Goal: Information Seeking & Learning: Learn about a topic

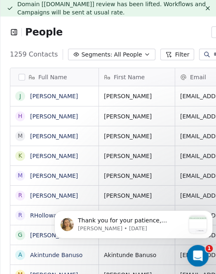
click at [197, 249] on icon "Open Intercom Messenger" at bounding box center [197, 255] width 14 height 14
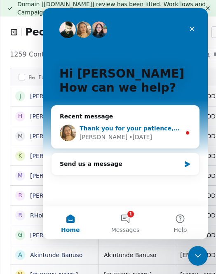
click at [153, 137] on div "[PERSON_NAME] • [DATE]" at bounding box center [130, 137] width 101 height 9
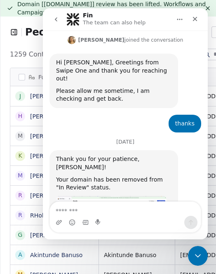
scroll to position [207, 0]
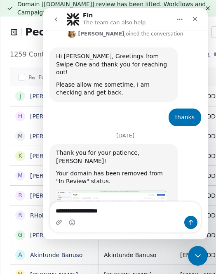
drag, startPoint x: 83, startPoint y: 214, endPoint x: 79, endPoint y: 212, distance: 4.3
click at [79, 212] on textarea "**********" at bounding box center [125, 209] width 151 height 14
click at [83, 210] on textarea "**********" at bounding box center [125, 209] width 151 height 14
type textarea "**********"
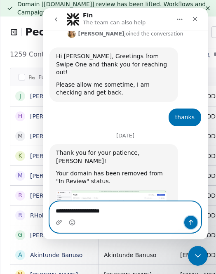
click at [190, 220] on icon "Send a message…" at bounding box center [191, 222] width 7 height 7
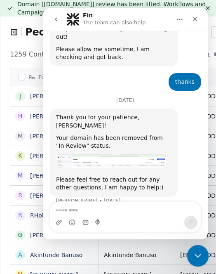
click at [193, 260] on div "Close Intercom Messenger" at bounding box center [197, 254] width 20 height 20
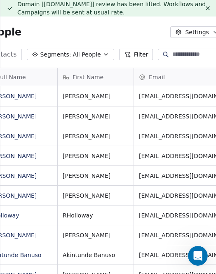
scroll to position [0, 0]
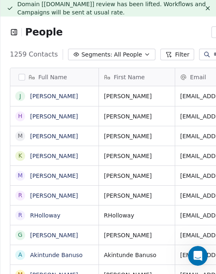
click at [206, 7] on icon at bounding box center [207, 8] width 3 height 3
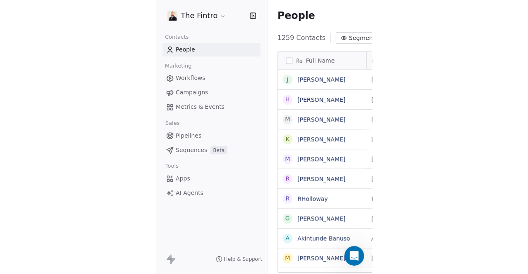
scroll to position [235, 410]
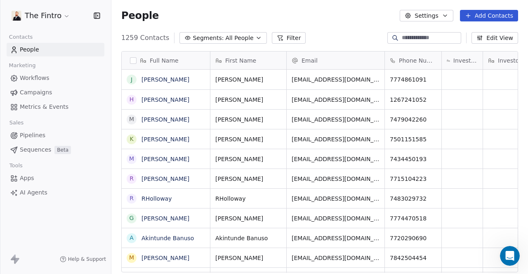
click at [73, 70] on div "Marketing" at bounding box center [56, 66] width 98 height 12
click at [33, 89] on span "Campaigns" at bounding box center [36, 92] width 32 height 9
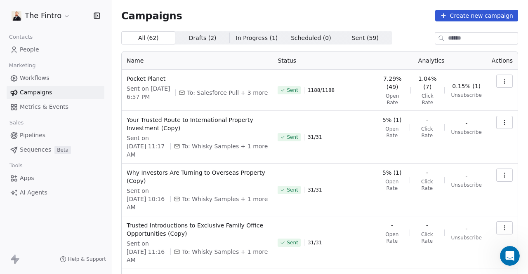
click at [216, 83] on button "button" at bounding box center [504, 81] width 16 height 13
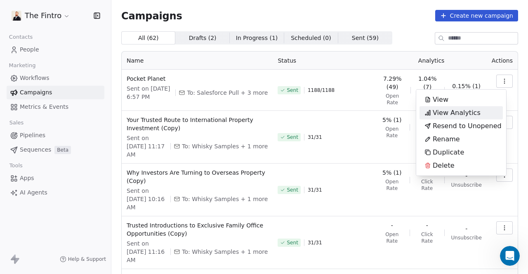
click at [216, 114] on span "View Analytics" at bounding box center [457, 113] width 48 height 10
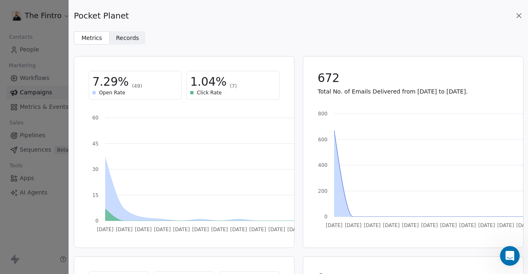
click at [127, 35] on span "Records" at bounding box center [127, 38] width 23 height 9
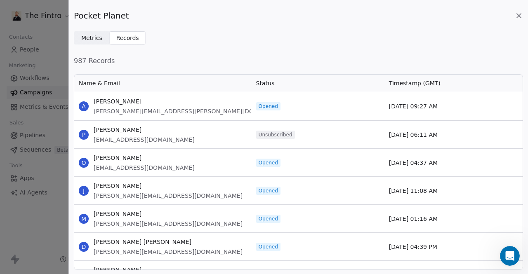
click at [216, 82] on span "Status" at bounding box center [265, 83] width 19 height 8
click at [216, 56] on span "987 Records" at bounding box center [298, 61] width 449 height 10
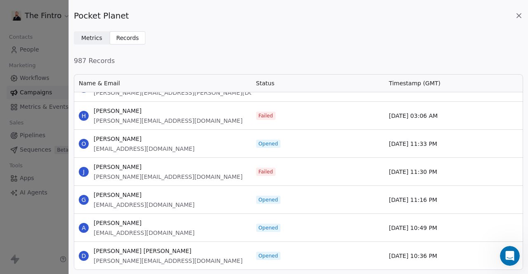
scroll to position [726, 0]
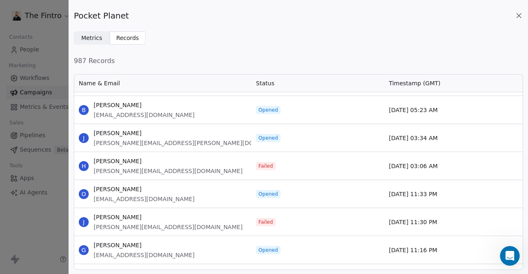
click at [216, 15] on icon at bounding box center [519, 16] width 8 height 8
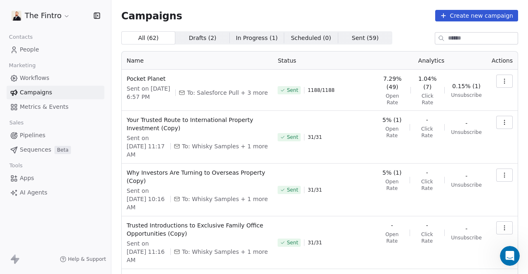
click at [216, 84] on icon "button" at bounding box center [504, 81] width 7 height 7
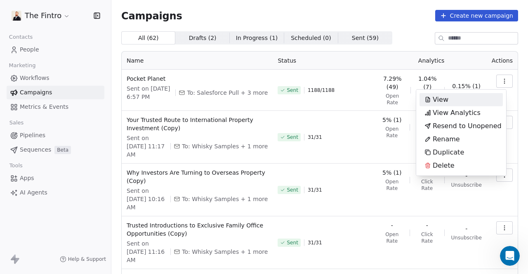
click at [216, 98] on div "View" at bounding box center [460, 99] width 83 height 13
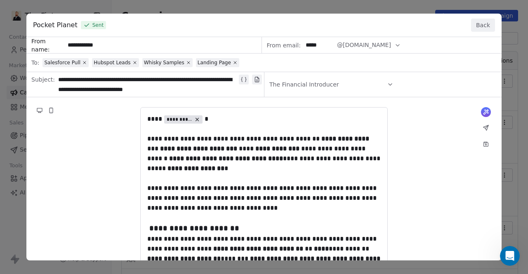
click at [216, 24] on button "Back" at bounding box center [483, 25] width 24 height 13
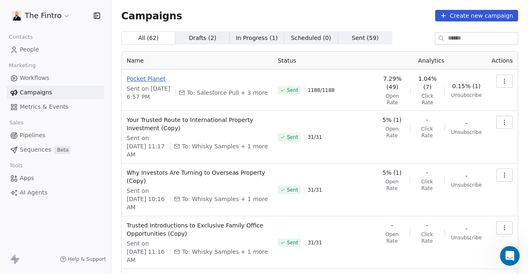
click at [139, 77] on span "Pocket Planet" at bounding box center [197, 79] width 141 height 8
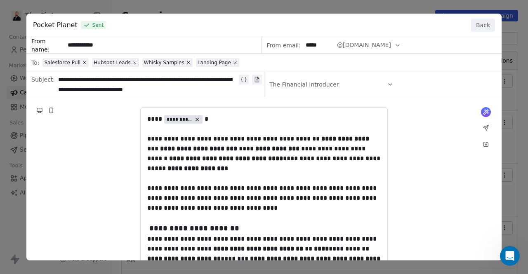
click at [216, 28] on button "Back" at bounding box center [483, 25] width 24 height 13
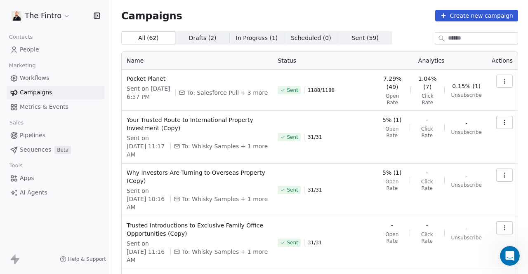
click at [216, 80] on icon "button" at bounding box center [504, 81] width 7 height 7
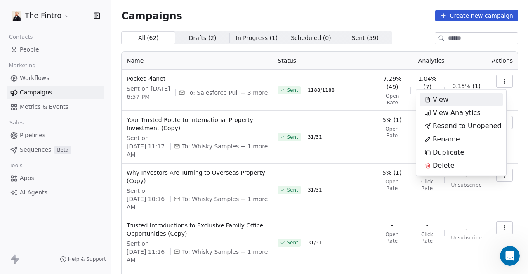
click at [216, 76] on html "The Fintro Contacts People Marketing Workflows Campaigns Metrics & Events Sales…" at bounding box center [264, 137] width 528 height 274
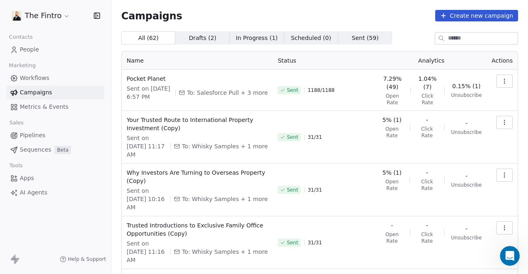
click at [216, 83] on icon "button" at bounding box center [504, 83] width 0 height 0
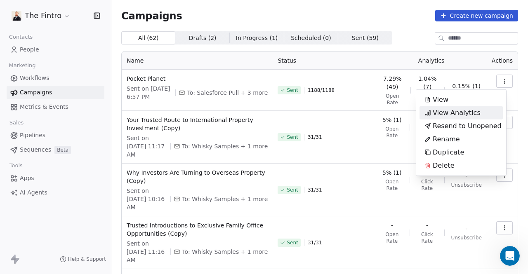
click at [216, 113] on span "View Analytics" at bounding box center [457, 113] width 48 height 10
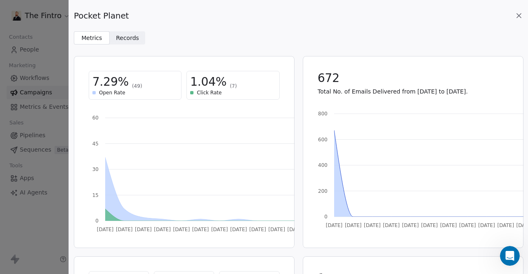
click at [139, 38] on span "Records Records" at bounding box center [128, 37] width 36 height 13
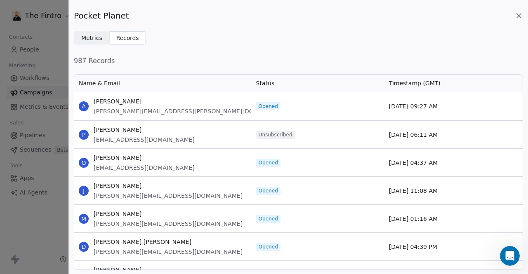
scroll to position [190, 443]
click at [99, 35] on span "Metrics" at bounding box center [91, 38] width 21 height 9
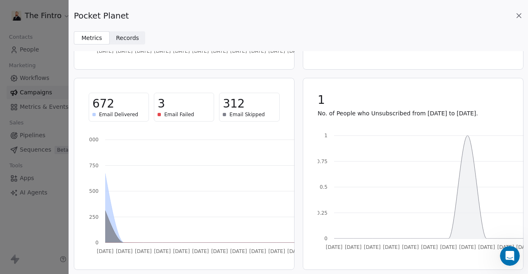
scroll to position [0, 0]
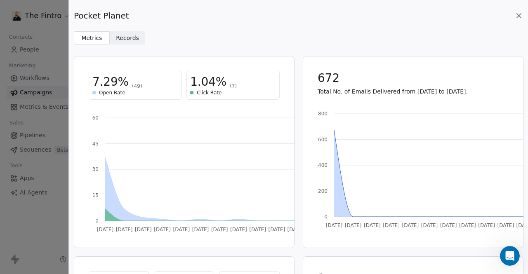
click at [200, 83] on span "1.04%" at bounding box center [208, 82] width 36 height 15
click at [127, 33] on span "Records Records" at bounding box center [128, 37] width 36 height 13
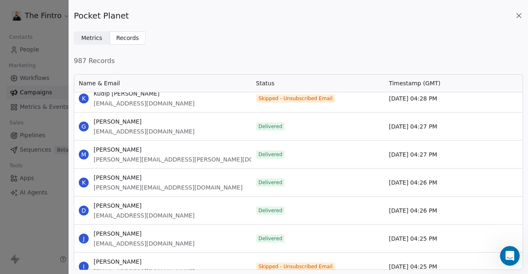
scroll to position [8987, 0]
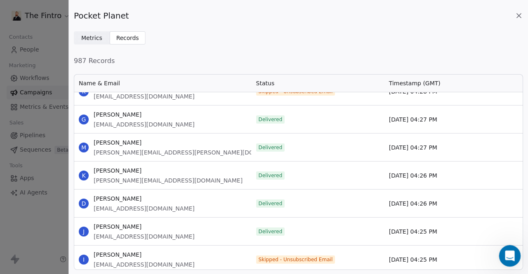
click at [216, 252] on div "Open Intercom Messenger" at bounding box center [508, 254] width 27 height 27
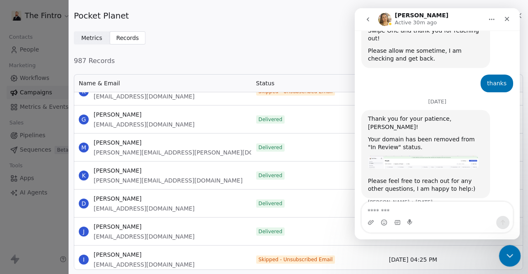
click at [216, 253] on icon "Close Intercom Messenger" at bounding box center [508, 255] width 10 height 10
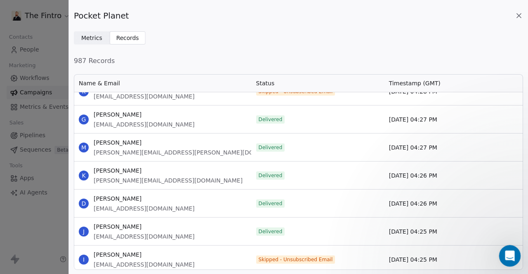
click at [216, 253] on icon "Open Intercom Messenger" at bounding box center [509, 255] width 14 height 14
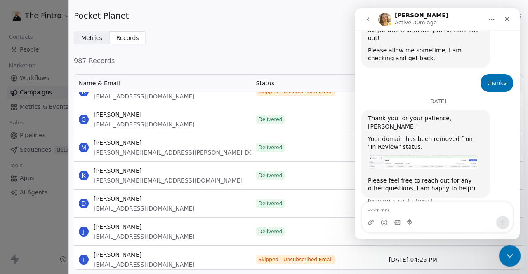
drag, startPoint x: 502, startPoint y: 258, endPoint x: 521, endPoint y: 245, distance: 22.5
click at [216, 245] on html at bounding box center [508, 255] width 20 height 20
click at [216, 259] on div "[DATE] 04:25 PM" at bounding box center [450, 260] width 133 height 28
click at [216, 255] on div "Close Intercom Messenger" at bounding box center [508, 255] width 20 height 20
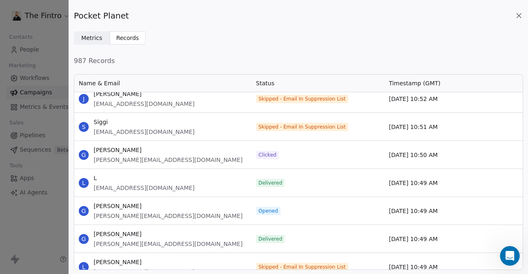
scroll to position [24568, 0]
drag, startPoint x: 94, startPoint y: 150, endPoint x: 127, endPoint y: 149, distance: 32.6
click at [127, 149] on span "[PERSON_NAME]" at bounding box center [168, 150] width 149 height 8
copy span "[PERSON_NAME]"
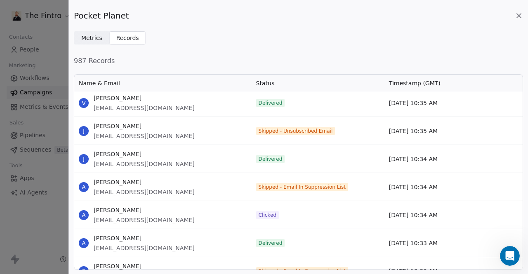
scroll to position [25492, 0]
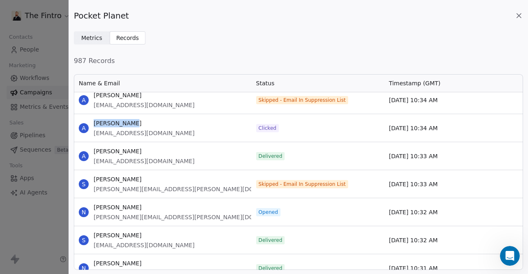
drag, startPoint x: 93, startPoint y: 122, endPoint x: 136, endPoint y: 123, distance: 42.5
click at [136, 123] on span "[PERSON_NAME]" at bounding box center [144, 123] width 101 height 8
copy span "[PERSON_NAME]"
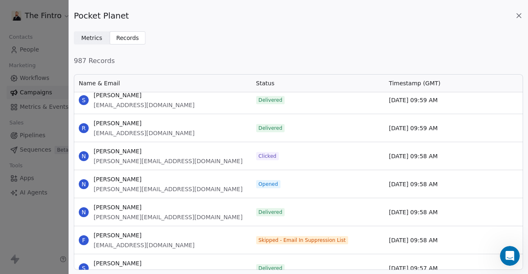
scroll to position [26979, 0]
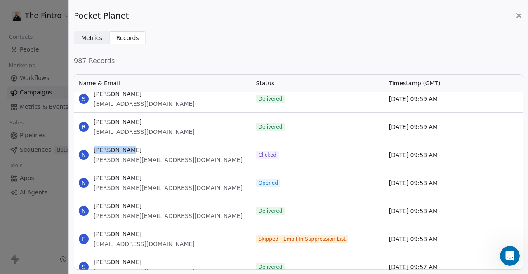
drag, startPoint x: 94, startPoint y: 148, endPoint x: 132, endPoint y: 146, distance: 38.0
click at [132, 146] on span "[PERSON_NAME]" at bounding box center [168, 150] width 149 height 8
copy span "[PERSON_NAME]"
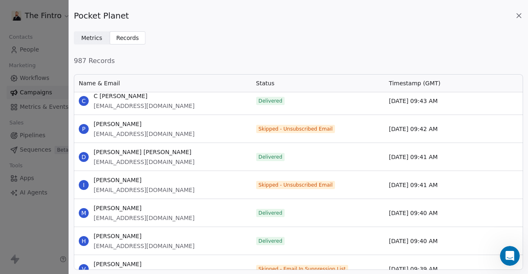
scroll to position [27858, 0]
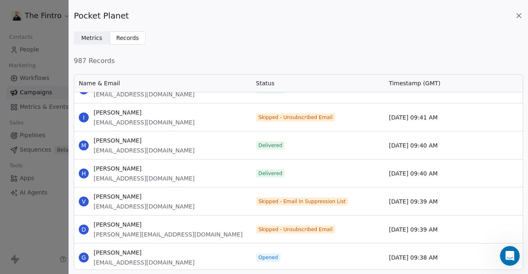
click at [107, 249] on span "[PERSON_NAME]" at bounding box center [144, 253] width 101 height 8
click at [105, 252] on span "[PERSON_NAME]" at bounding box center [144, 253] width 101 height 8
click at [216, 15] on icon at bounding box center [519, 16] width 8 height 8
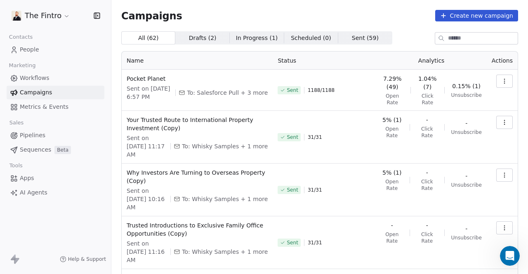
click at [216, 121] on button "button" at bounding box center [504, 122] width 16 height 13
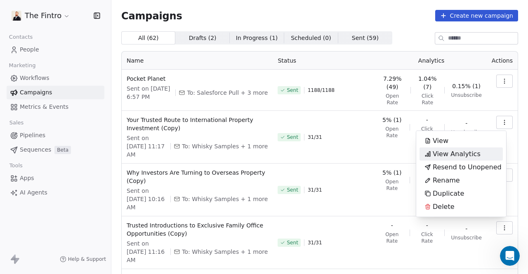
click at [216, 152] on span "View Analytics" at bounding box center [457, 154] width 48 height 10
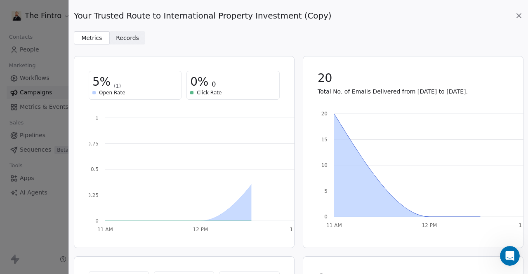
click at [118, 34] on span "Records" at bounding box center [127, 38] width 23 height 9
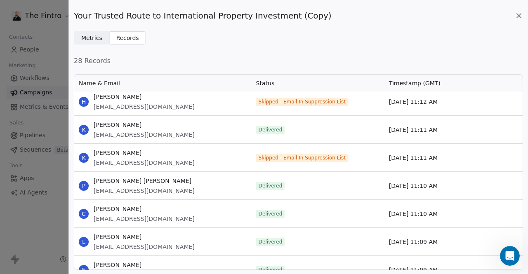
scroll to position [0, 0]
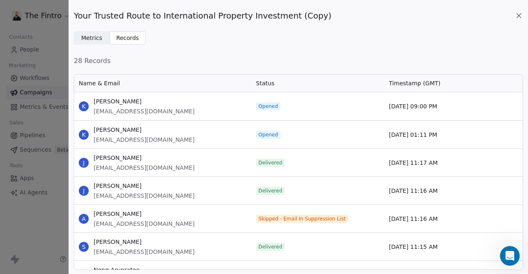
click at [216, 19] on icon at bounding box center [519, 16] width 8 height 8
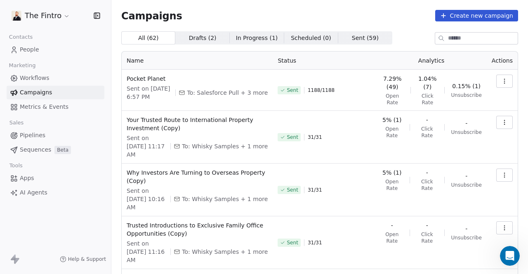
click at [216, 35] on span "In Progress ( 1 )" at bounding box center [257, 38] width 42 height 9
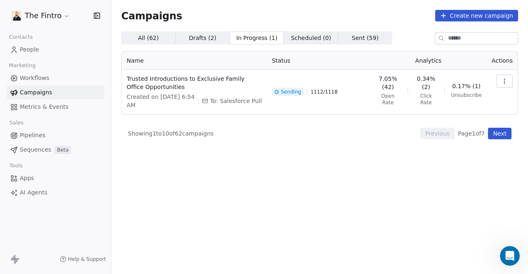
scroll to position [274, 0]
click at [216, 135] on button "Next" at bounding box center [500, 134] width 24 height 12
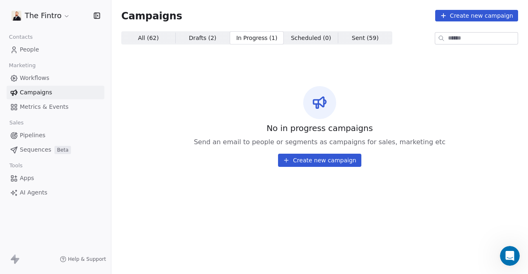
click at [216, 43] on span "In Progress ( 1 ) In Progress ( 1 )" at bounding box center [257, 37] width 54 height 13
click at [197, 35] on span "Drafts ( 2 )" at bounding box center [203, 38] width 28 height 9
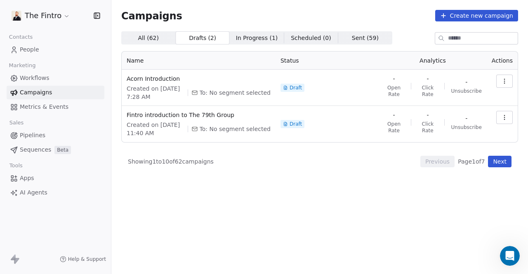
click at [216, 41] on span "In Progress ( 1 )" at bounding box center [257, 38] width 42 height 9
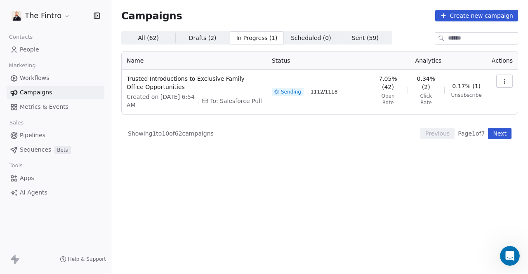
click at [216, 129] on button "Next" at bounding box center [500, 134] width 24 height 12
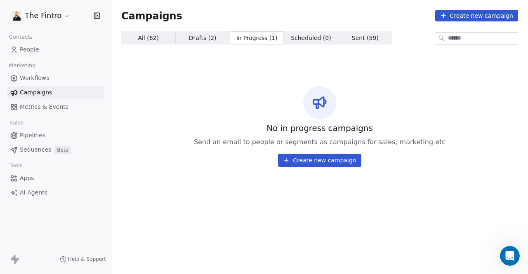
click at [200, 38] on span "Drafts ( 2 )" at bounding box center [203, 38] width 28 height 9
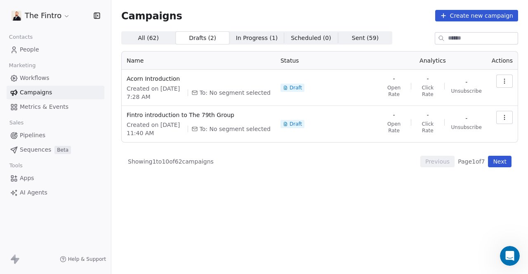
click at [216, 34] on span "Scheduled ( 0 )" at bounding box center [311, 38] width 40 height 9
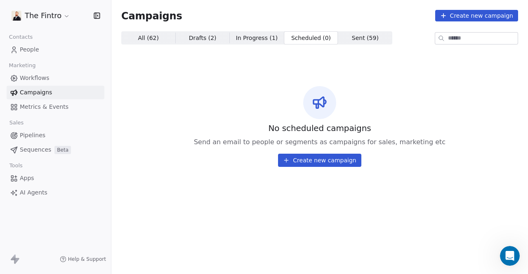
click at [216, 36] on span "Sent ( 59 )" at bounding box center [365, 38] width 27 height 9
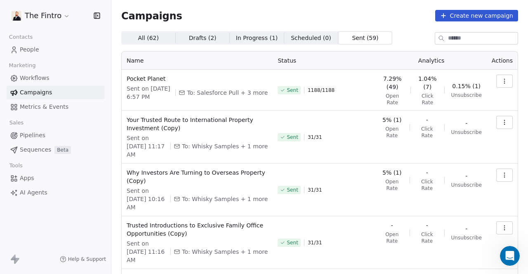
click at [216, 37] on span "In Progress ( 1 )" at bounding box center [257, 38] width 42 height 9
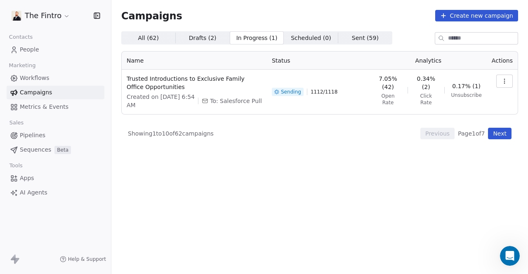
click at [144, 38] on span "All ( 62 )" at bounding box center [148, 38] width 21 height 9
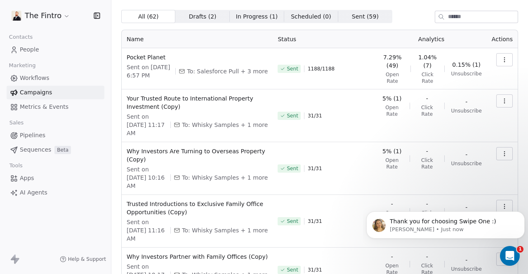
scroll to position [23, 0]
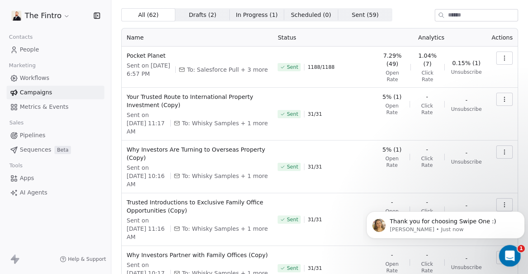
click at [216, 255] on icon "Open Intercom Messenger" at bounding box center [509, 255] width 14 height 14
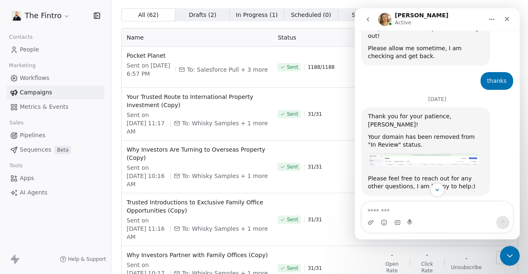
scroll to position [280, 0]
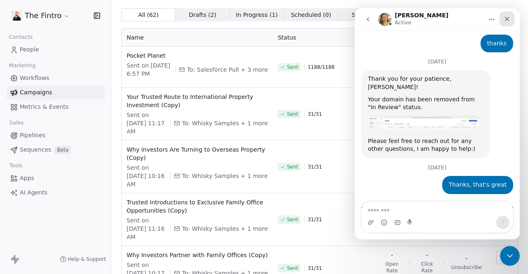
click at [216, 16] on icon "Close" at bounding box center [506, 19] width 7 height 7
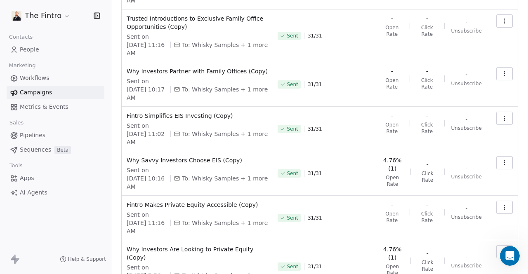
scroll to position [241, 0]
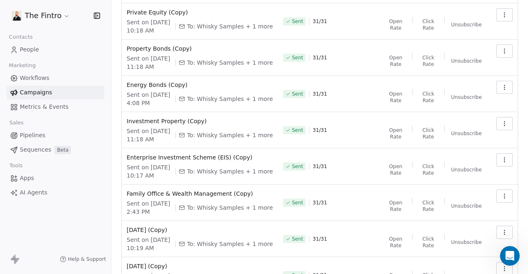
scroll to position [193, 0]
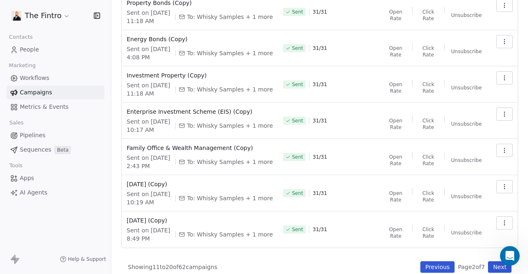
click at [216, 261] on button "Next" at bounding box center [500, 267] width 24 height 12
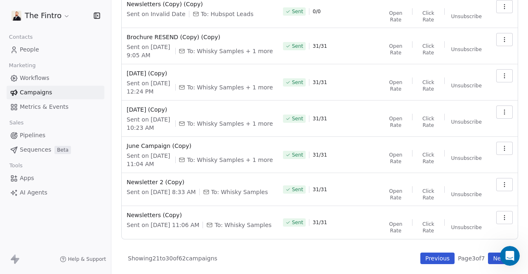
scroll to position [186, 0]
click at [216, 260] on button "Next" at bounding box center [500, 259] width 24 height 12
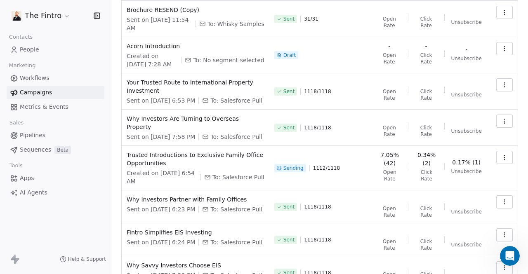
scroll to position [209, 0]
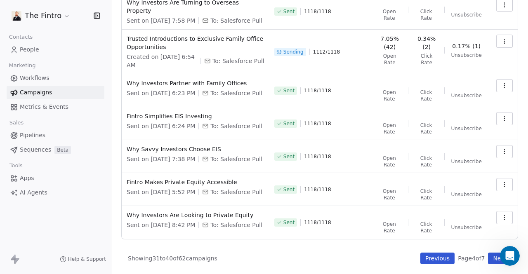
click at [216, 258] on button "Next" at bounding box center [500, 259] width 24 height 12
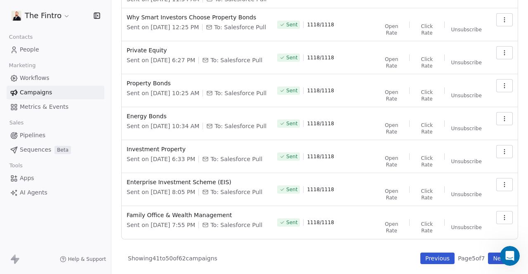
click at [216, 258] on button "Next" at bounding box center [500, 259] width 24 height 12
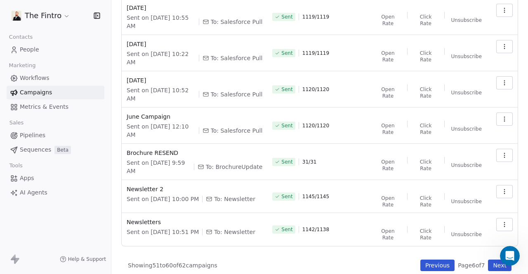
scroll to position [186, 0]
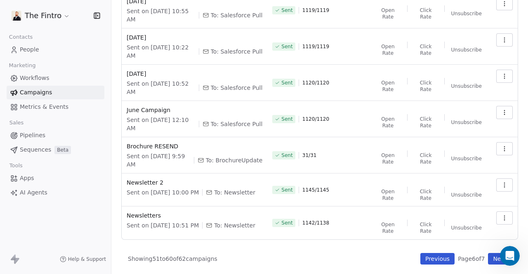
click at [216, 258] on button "Next" at bounding box center [500, 259] width 24 height 12
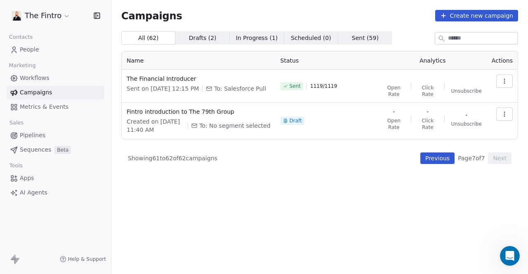
click at [35, 89] on span "Campaigns" at bounding box center [36, 92] width 32 height 9
click at [216, 38] on span "Sent ( 59 )" at bounding box center [365, 38] width 27 height 9
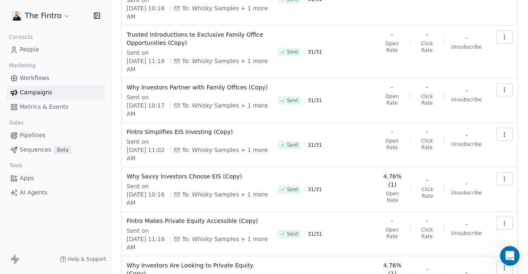
scroll to position [241, 0]
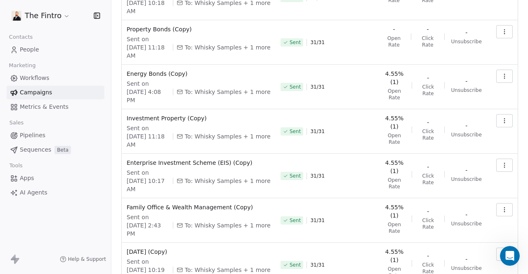
scroll to position [223, 0]
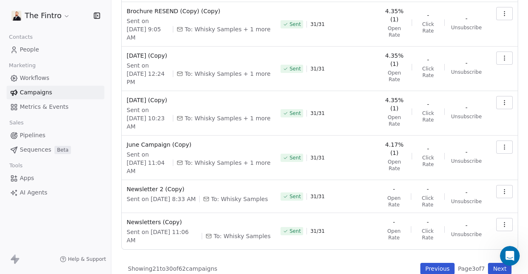
scroll to position [216, 0]
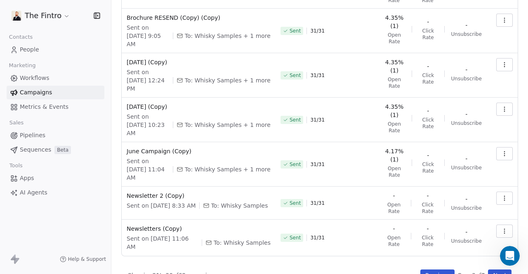
click at [216, 270] on button "Next" at bounding box center [500, 276] width 24 height 12
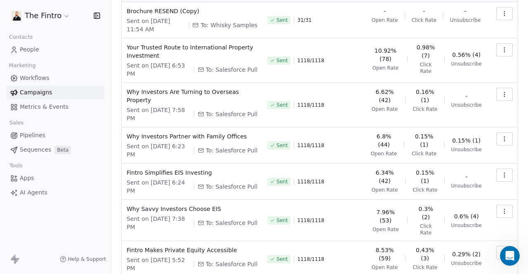
scroll to position [67, 0]
click at [27, 180] on span "Apps" at bounding box center [27, 178] width 14 height 9
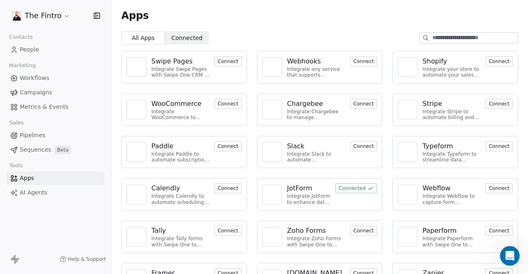
click at [195, 36] on span "Connected" at bounding box center [187, 38] width 31 height 9
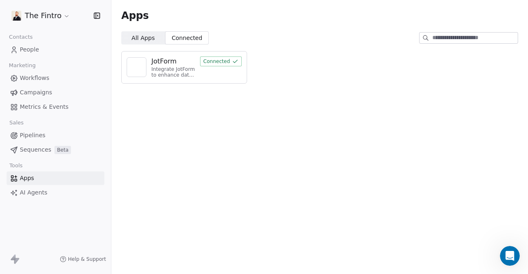
click at [150, 38] on span "All Apps" at bounding box center [143, 38] width 23 height 9
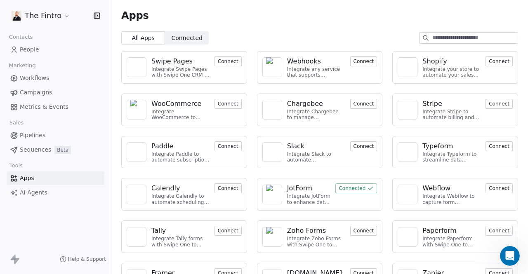
click at [178, 62] on div "Swipe Pages" at bounding box center [171, 61] width 41 height 10
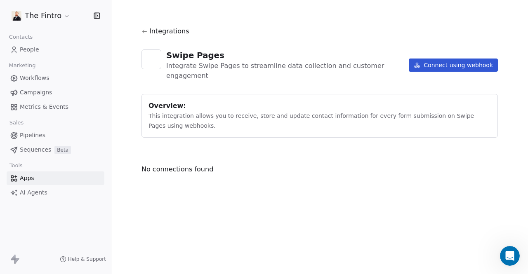
click at [26, 47] on span "People" at bounding box center [29, 49] width 19 height 9
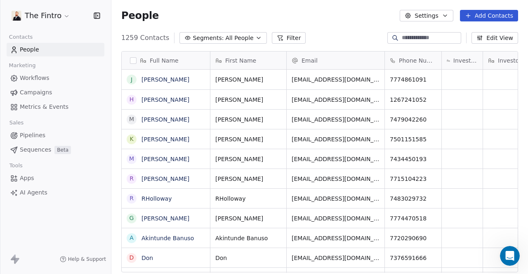
scroll to position [235, 410]
click at [56, 106] on span "Metrics & Events" at bounding box center [44, 107] width 49 height 9
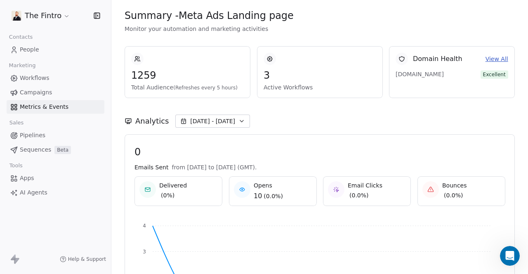
click at [24, 54] on span "People" at bounding box center [29, 49] width 19 height 9
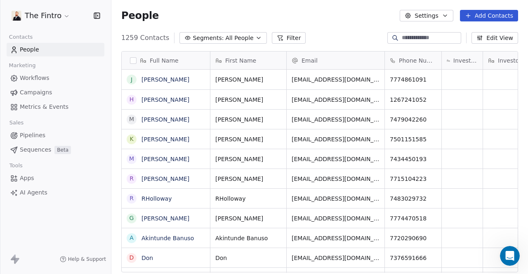
scroll to position [235, 410]
click at [216, 36] on button "Filter" at bounding box center [289, 38] width 34 height 12
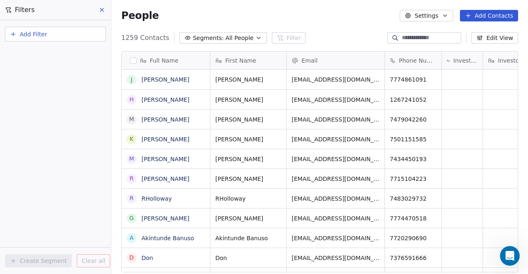
click at [48, 33] on button "Add Filter" at bounding box center [55, 34] width 101 height 15
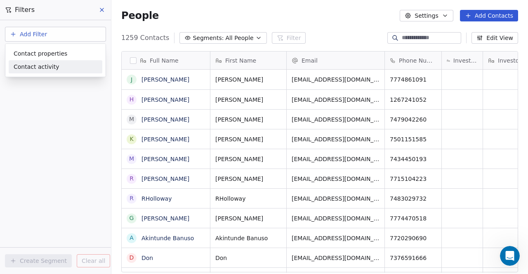
click at [52, 71] on span "Contact activity" at bounding box center [37, 67] width 46 height 9
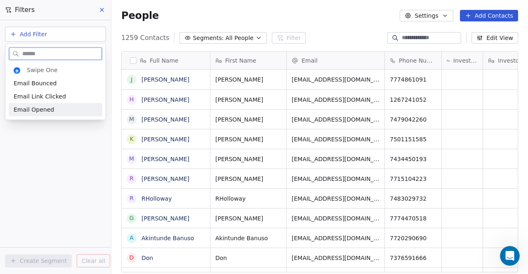
click at [51, 108] on div "Email Opened" at bounding box center [56, 110] width 84 height 8
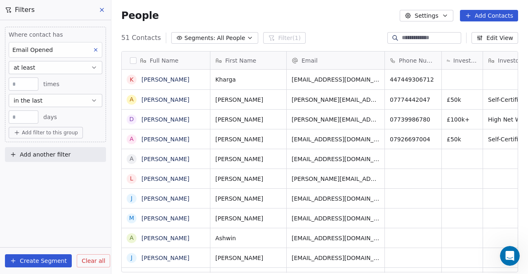
click at [66, 67] on button "at least" at bounding box center [56, 67] width 94 height 13
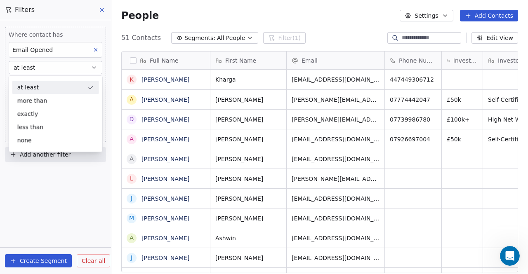
click at [66, 67] on button "at least" at bounding box center [56, 67] width 94 height 13
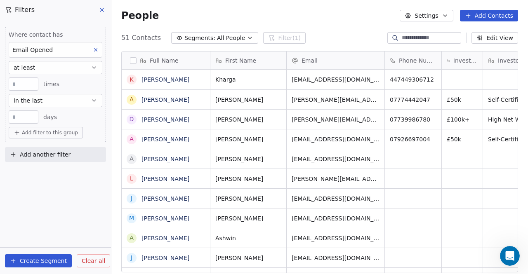
click at [47, 100] on button "in the last" at bounding box center [56, 100] width 94 height 13
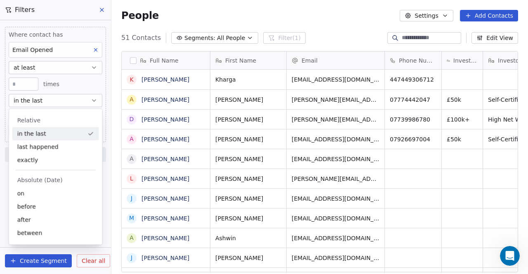
click at [62, 128] on div "in the last" at bounding box center [55, 133] width 87 height 13
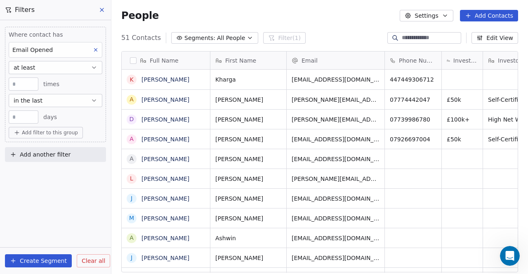
click at [33, 117] on input "**" at bounding box center [24, 117] width 26 height 6
drag, startPoint x: 23, startPoint y: 118, endPoint x: 12, endPoint y: 113, distance: 11.5
click at [12, 114] on input "**" at bounding box center [24, 117] width 26 height 6
click at [68, 100] on button "in the last" at bounding box center [56, 100] width 94 height 13
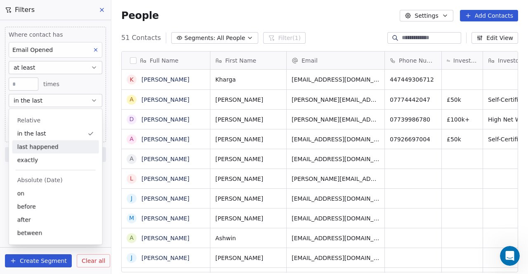
click at [56, 149] on div "last happened" at bounding box center [55, 146] width 87 height 13
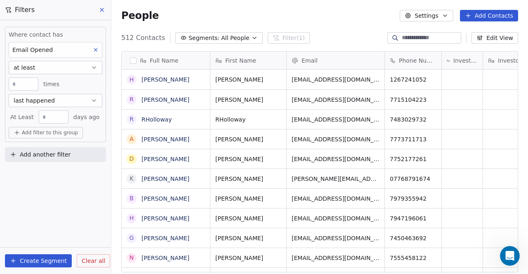
click at [60, 97] on button "last happened" at bounding box center [56, 100] width 94 height 13
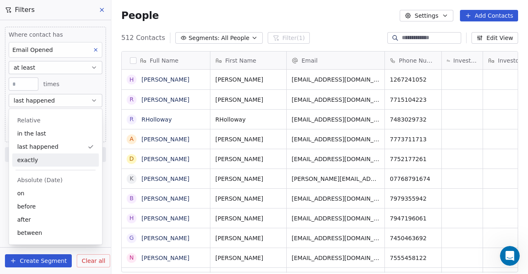
click at [41, 158] on div "exactly" at bounding box center [55, 159] width 87 height 13
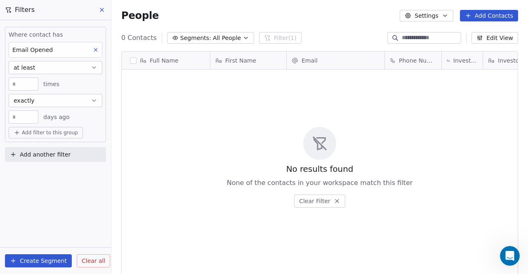
click at [48, 99] on button "exactly" at bounding box center [56, 100] width 94 height 13
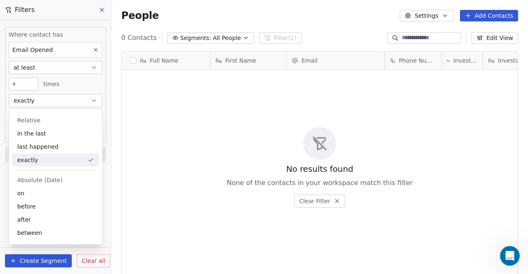
click at [37, 161] on div "exactly" at bounding box center [55, 159] width 87 height 13
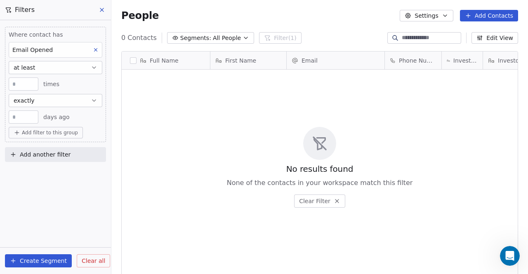
click at [35, 120] on input "**" at bounding box center [24, 117] width 26 height 6
click at [49, 84] on span "times" at bounding box center [51, 84] width 16 height 8
click at [64, 66] on button "at least" at bounding box center [56, 67] width 94 height 13
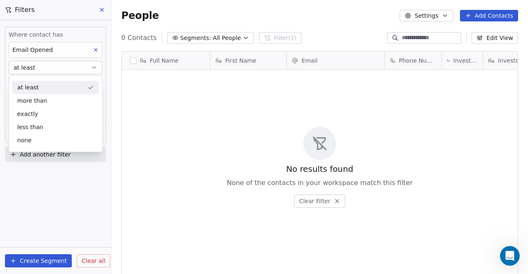
click at [64, 66] on button "at least" at bounding box center [56, 67] width 94 height 13
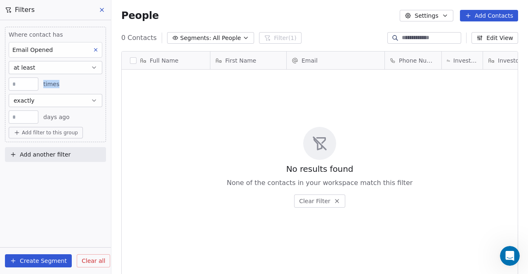
click at [34, 96] on button "exactly" at bounding box center [56, 100] width 94 height 13
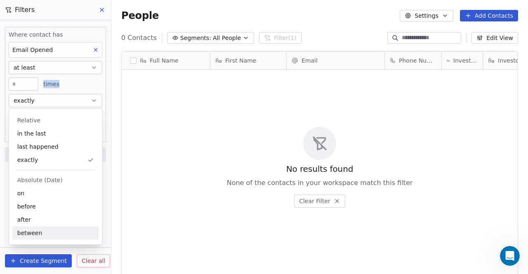
click at [47, 235] on div "between" at bounding box center [55, 232] width 87 height 13
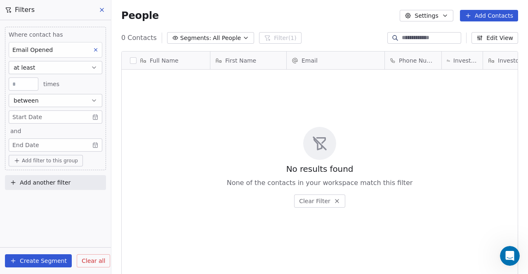
click at [71, 116] on body "The Fintro Contacts People Marketing Workflows Campaigns Metrics & Events Sales…" at bounding box center [264, 137] width 528 height 274
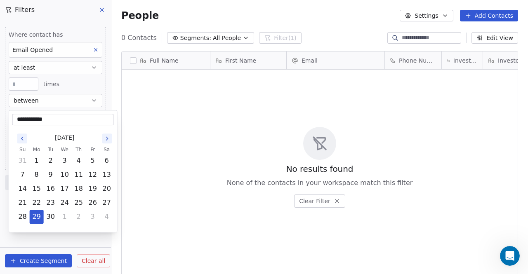
click at [68, 120] on input "**********" at bounding box center [63, 119] width 98 height 8
click at [23, 138] on icon "Go to the Previous Month" at bounding box center [22, 138] width 7 height 7
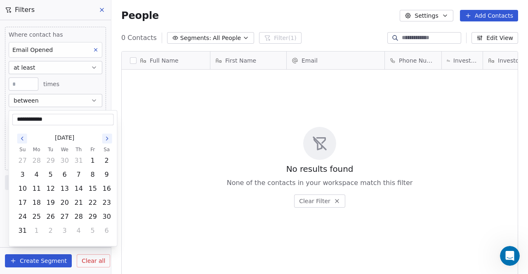
click at [23, 138] on icon "Go to the Previous Month" at bounding box center [22, 138] width 7 height 7
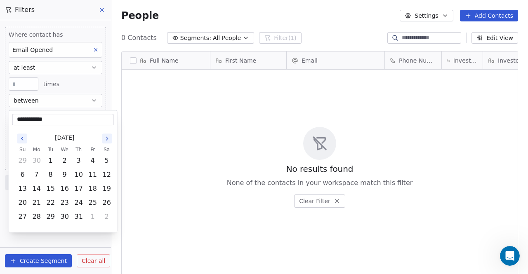
click at [23, 138] on icon "Go to the Previous Month" at bounding box center [22, 138] width 7 height 7
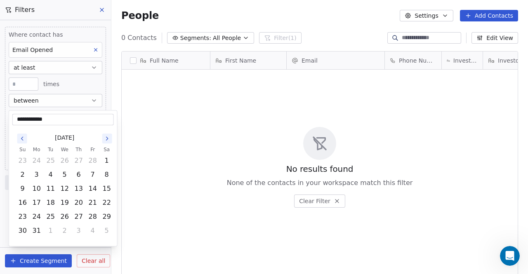
click at [22, 142] on button "Go to the Previous Month" at bounding box center [22, 139] width 10 height 10
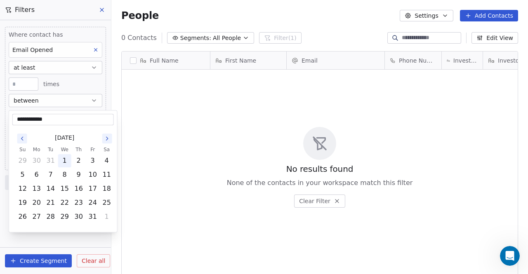
click at [66, 160] on button "1" at bounding box center [64, 160] width 13 height 13
type input "**********"
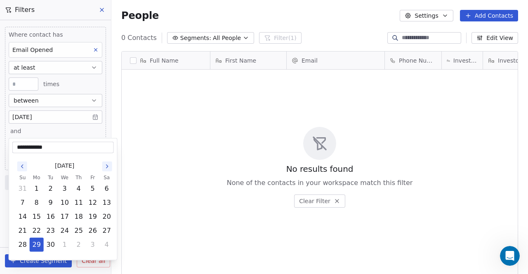
click at [55, 143] on body "**********" at bounding box center [264, 137] width 528 height 274
click at [37, 244] on button "29" at bounding box center [36, 244] width 13 height 13
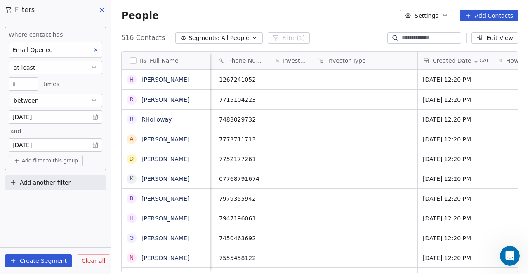
scroll to position [0, 0]
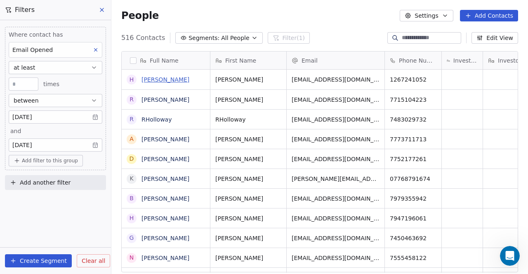
click at [160, 80] on link "[PERSON_NAME]" at bounding box center [165, 79] width 48 height 7
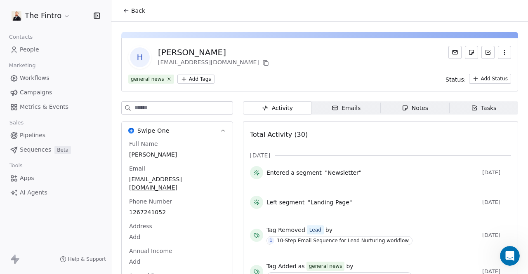
click at [137, 12] on span "Back" at bounding box center [138, 11] width 14 height 8
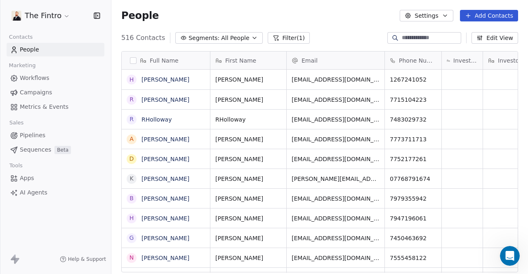
scroll to position [235, 410]
click at [216, 20] on button "Settings" at bounding box center [426, 16] width 53 height 12
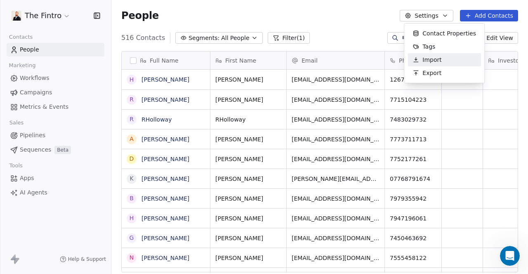
click at [216, 21] on html "The Fintro Contacts People Marketing Workflows Campaigns Metrics & Events Sales…" at bounding box center [264, 137] width 528 height 274
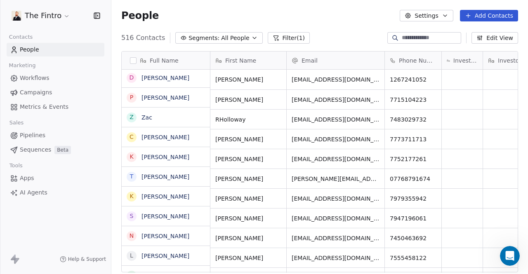
scroll to position [0, 0]
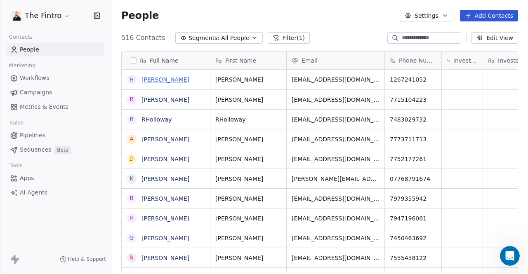
click at [162, 79] on link "[PERSON_NAME]" at bounding box center [165, 79] width 48 height 7
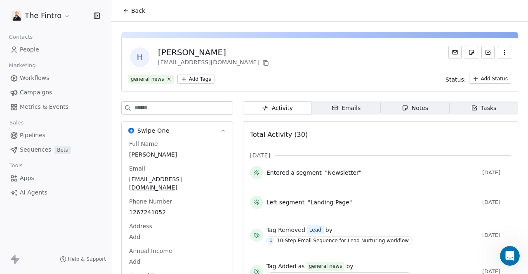
click at [216, 108] on div "Notes" at bounding box center [415, 108] width 26 height 9
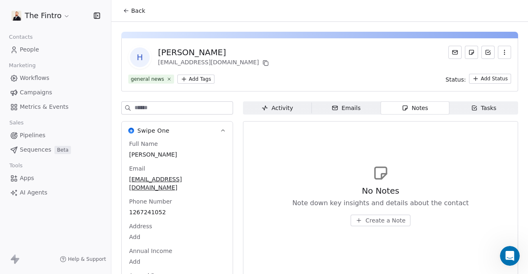
click at [216, 223] on span "Create a Note" at bounding box center [385, 220] width 40 height 8
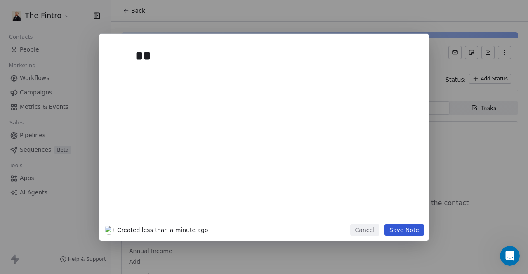
click at [216, 228] on button "Save Note" at bounding box center [404, 230] width 40 height 12
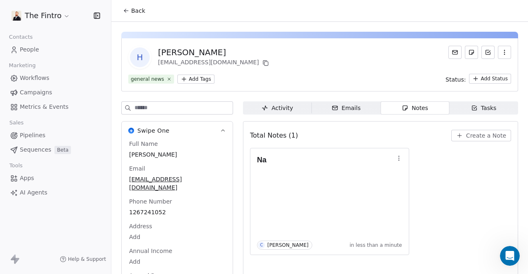
click at [216, 106] on span "Activity Activity" at bounding box center [277, 107] width 69 height 13
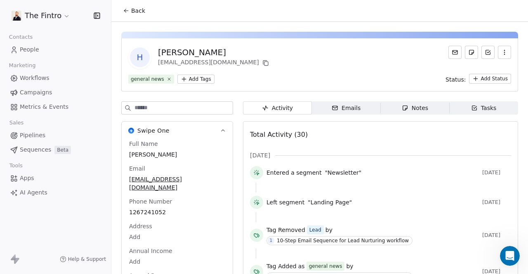
click at [216, 108] on div "Emails" at bounding box center [345, 108] width 29 height 9
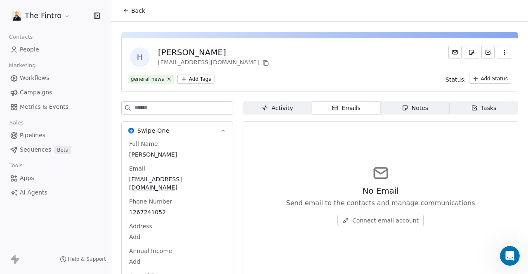
click at [216, 106] on span "Activity Activity" at bounding box center [277, 107] width 69 height 13
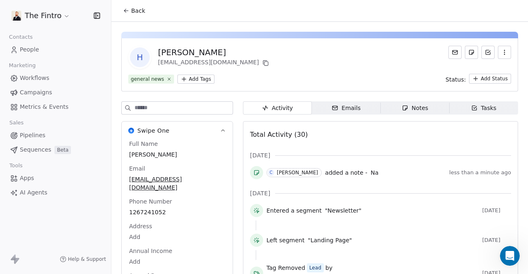
click at [136, 9] on span "Back" at bounding box center [138, 11] width 14 height 8
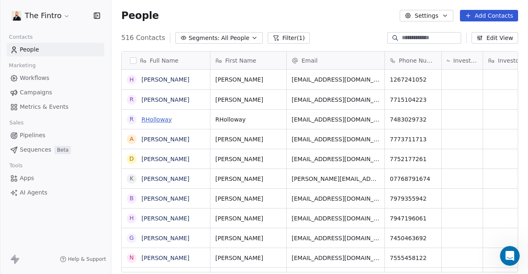
click at [157, 119] on link "RHolloway" at bounding box center [156, 119] width 30 height 7
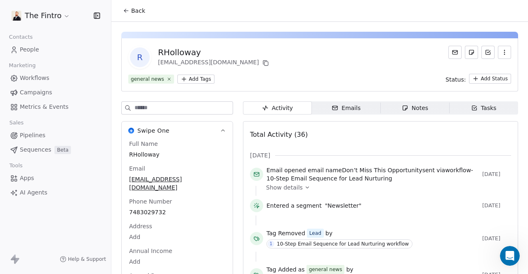
click at [216, 108] on div "Notes" at bounding box center [415, 108] width 26 height 9
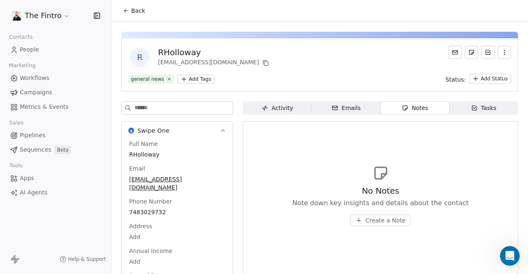
click at [216, 222] on span "Create a Note" at bounding box center [385, 220] width 40 height 8
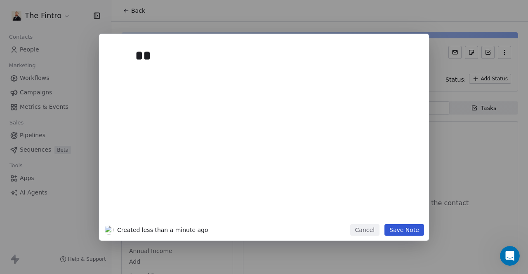
click at [216, 229] on button "Save Note" at bounding box center [404, 230] width 40 height 12
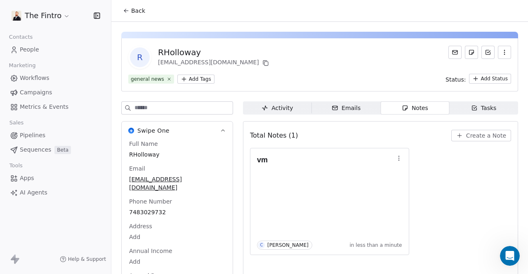
click at [216, 108] on span "Activity Activity" at bounding box center [277, 107] width 69 height 13
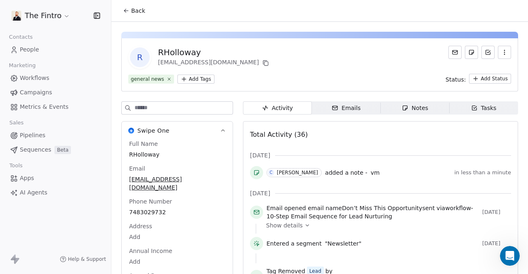
click at [134, 7] on span "Back" at bounding box center [138, 11] width 14 height 8
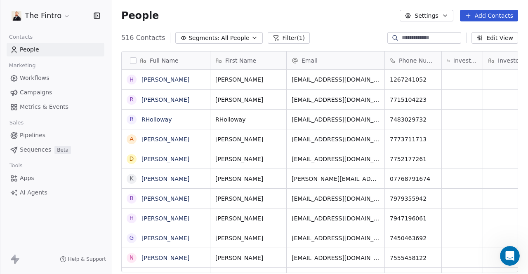
scroll to position [235, 410]
click at [181, 140] on link "[PERSON_NAME]" at bounding box center [165, 139] width 48 height 7
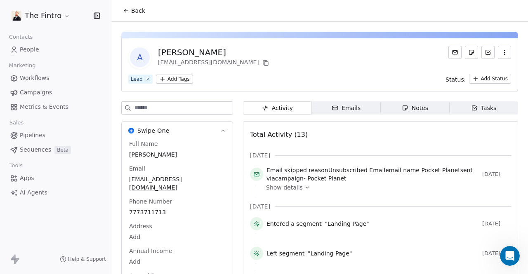
click at [216, 110] on icon "button" at bounding box center [405, 108] width 7 height 7
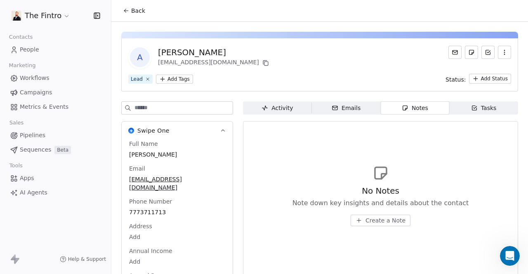
click at [216, 225] on button "Create a Note" at bounding box center [380, 221] width 60 height 12
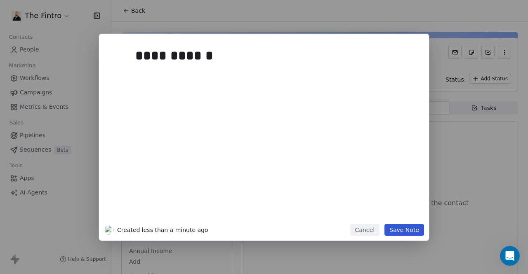
click at [216, 230] on button "Save Note" at bounding box center [404, 230] width 40 height 12
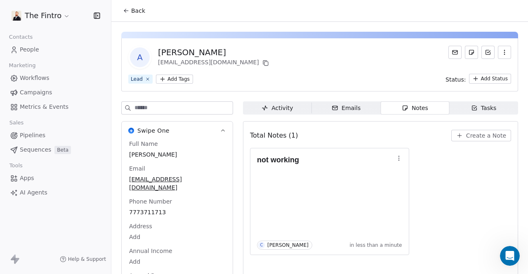
click at [133, 11] on span "Back" at bounding box center [138, 11] width 14 height 8
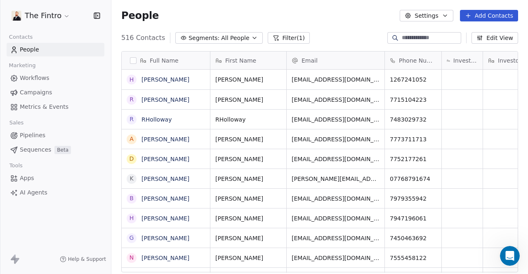
scroll to position [235, 410]
click at [169, 160] on link "[PERSON_NAME]" at bounding box center [165, 159] width 48 height 7
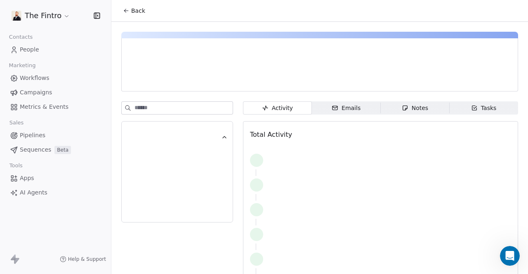
click at [216, 109] on div "Notes" at bounding box center [415, 108] width 26 height 9
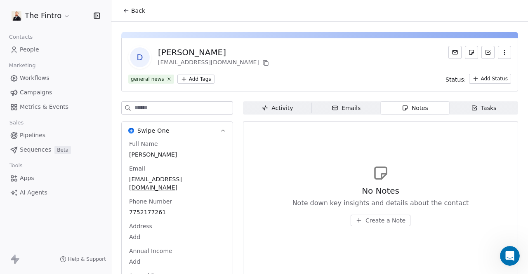
click at [216, 219] on span "Create a Note" at bounding box center [385, 220] width 40 height 8
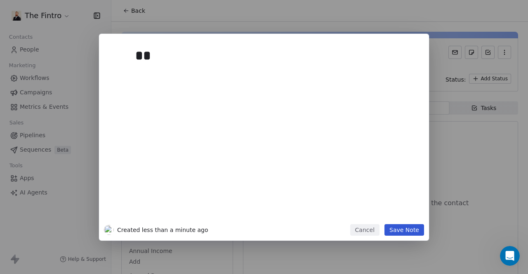
click at [216, 229] on button "Save Note" at bounding box center [404, 230] width 40 height 12
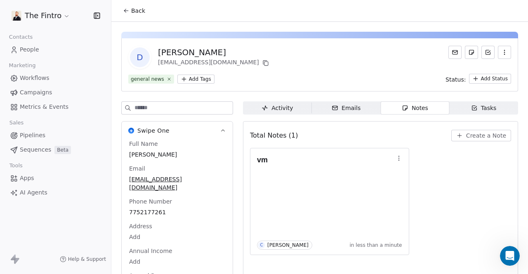
click at [129, 5] on button "Back" at bounding box center [134, 10] width 32 height 15
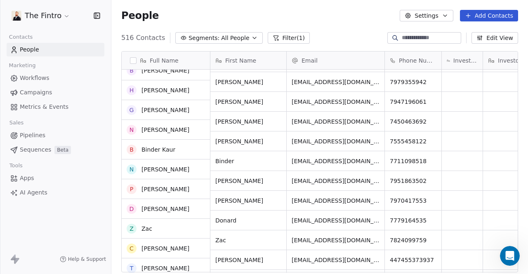
scroll to position [117, 0]
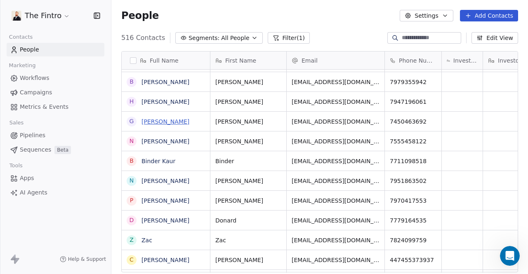
click at [165, 119] on link "[PERSON_NAME]" at bounding box center [165, 121] width 48 height 7
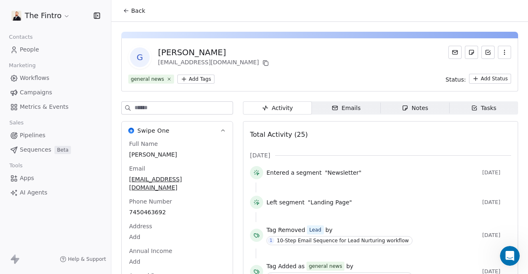
click at [216, 109] on div "Notes" at bounding box center [415, 108] width 26 height 9
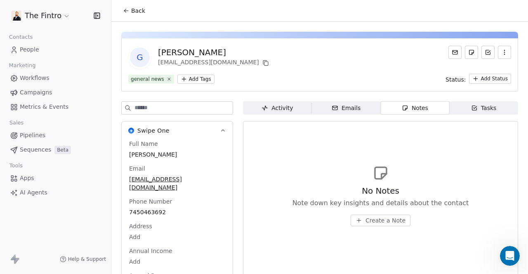
click at [216, 221] on span "Create a Note" at bounding box center [385, 220] width 40 height 8
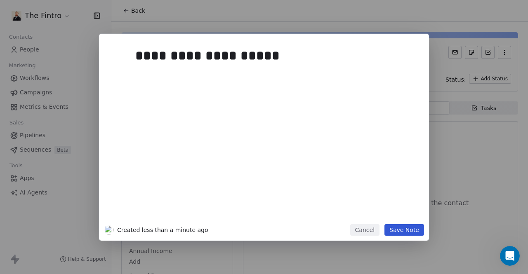
click at [216, 233] on button "Save Note" at bounding box center [404, 230] width 40 height 12
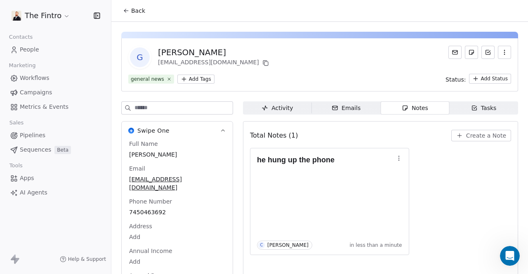
click at [139, 9] on span "Back" at bounding box center [138, 11] width 14 height 8
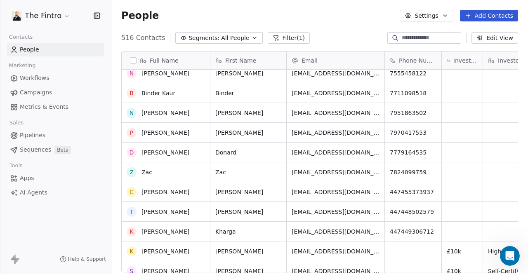
scroll to position [186, 0]
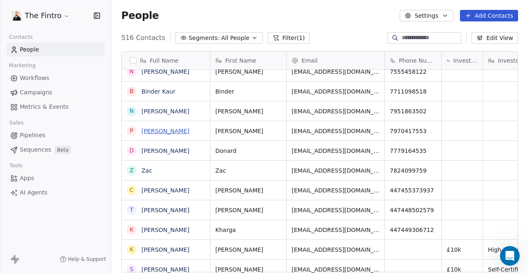
click at [163, 129] on link "[PERSON_NAME]" at bounding box center [165, 131] width 48 height 7
